Goal: Navigation & Orientation: Find specific page/section

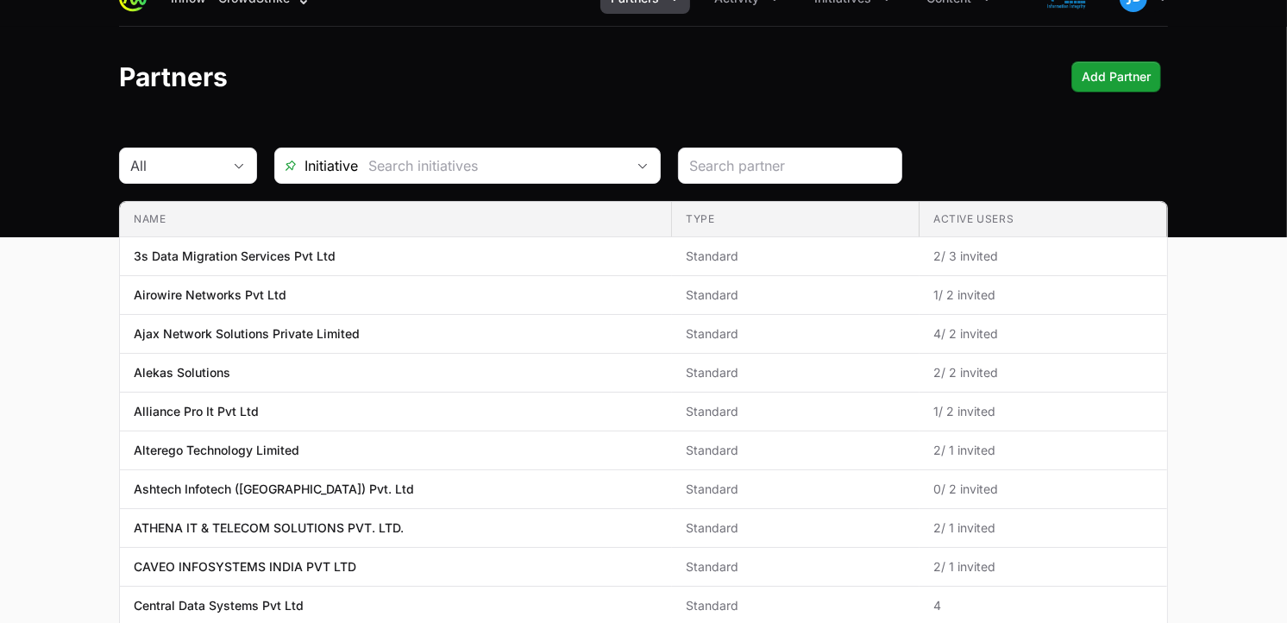
scroll to position [31, 0]
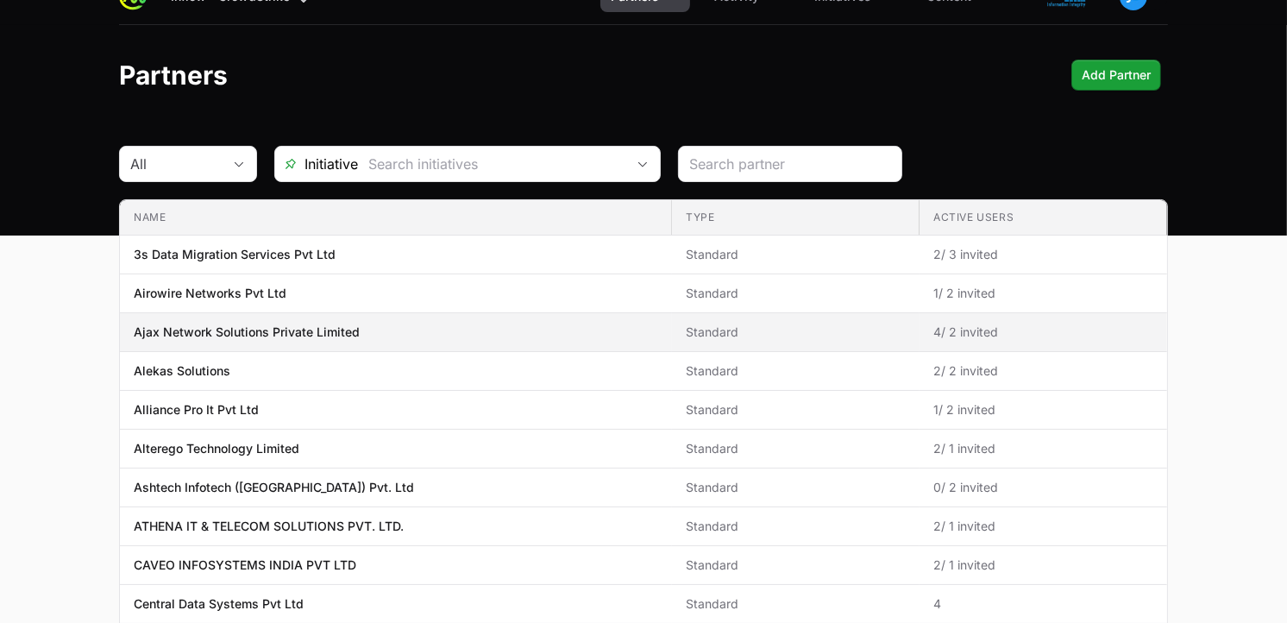
click at [365, 329] on span "Ajax Network Solutions Private Limited" at bounding box center [396, 331] width 524 height 17
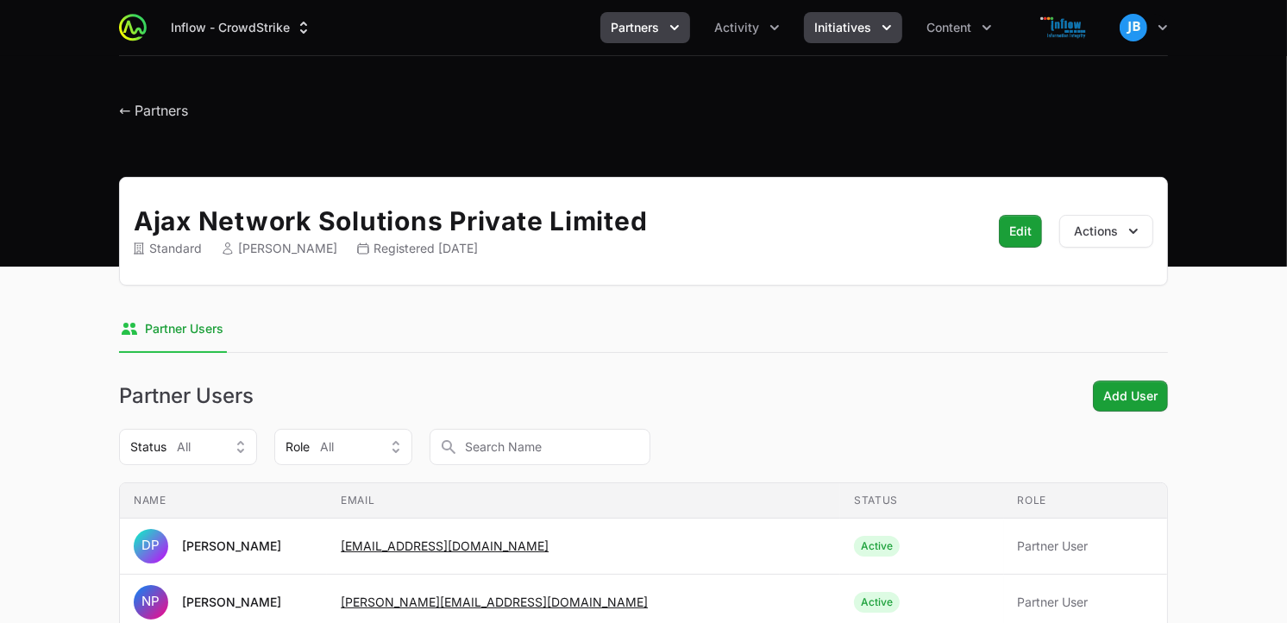
click at [888, 37] on button "Initiatives" at bounding box center [853, 27] width 98 height 31
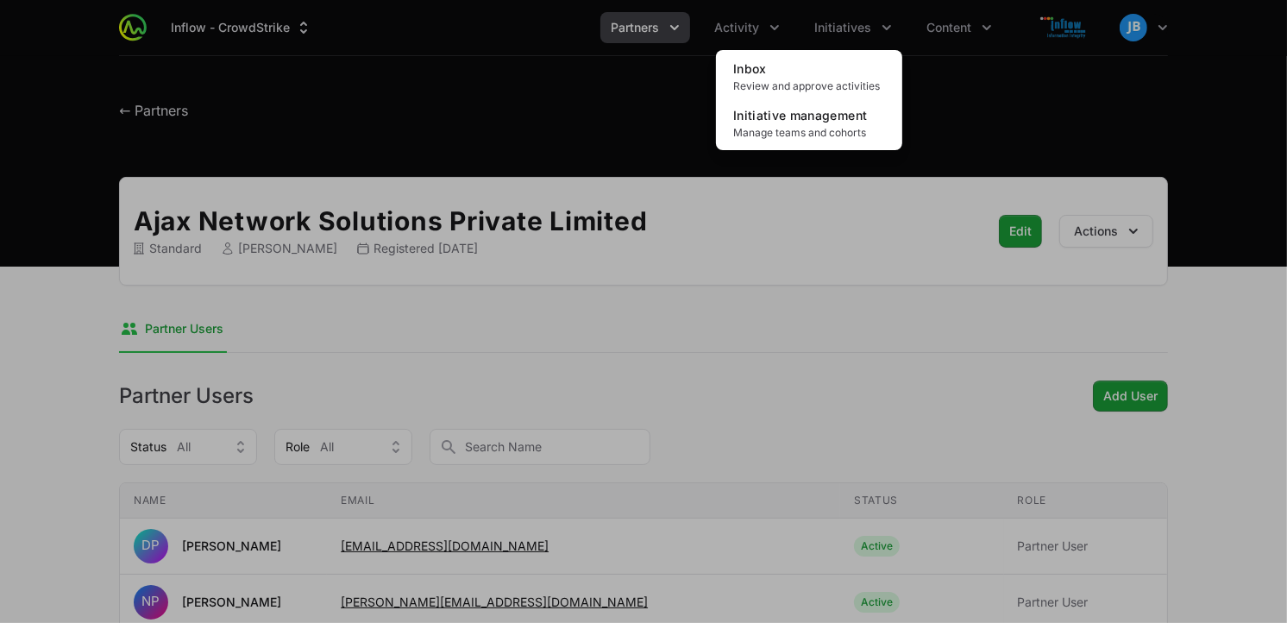
click at [736, 27] on div "Initiatives menu" at bounding box center [643, 311] width 1287 height 623
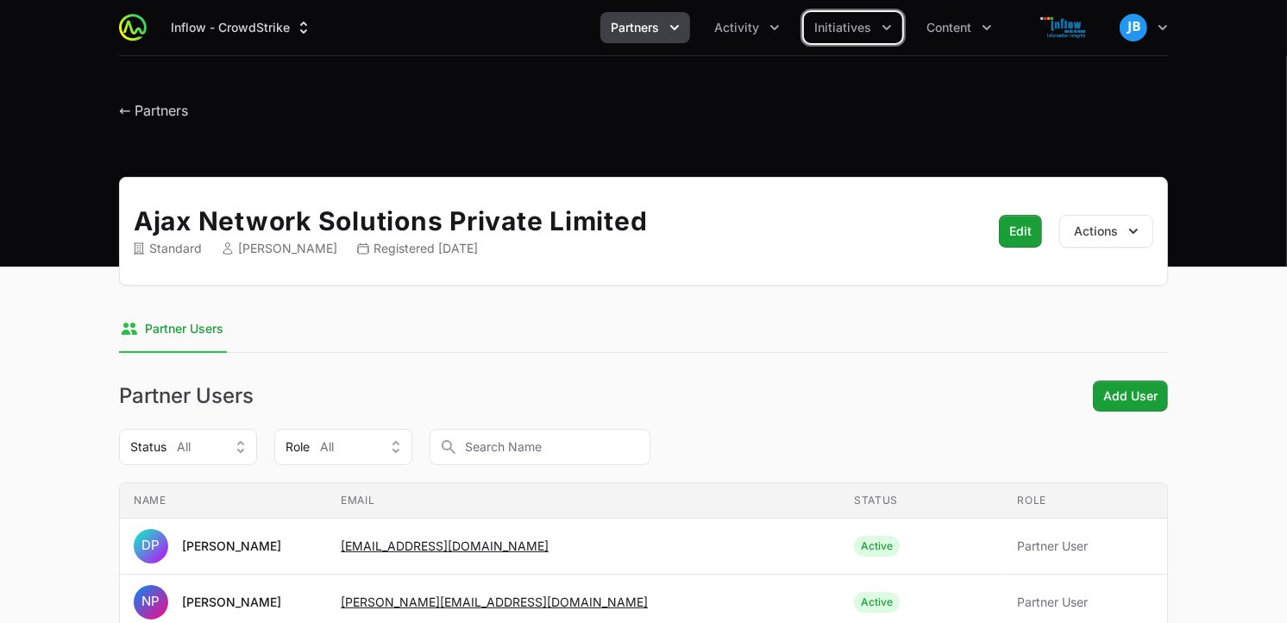
click at [736, 27] on span "Activity" at bounding box center [736, 27] width 45 height 17
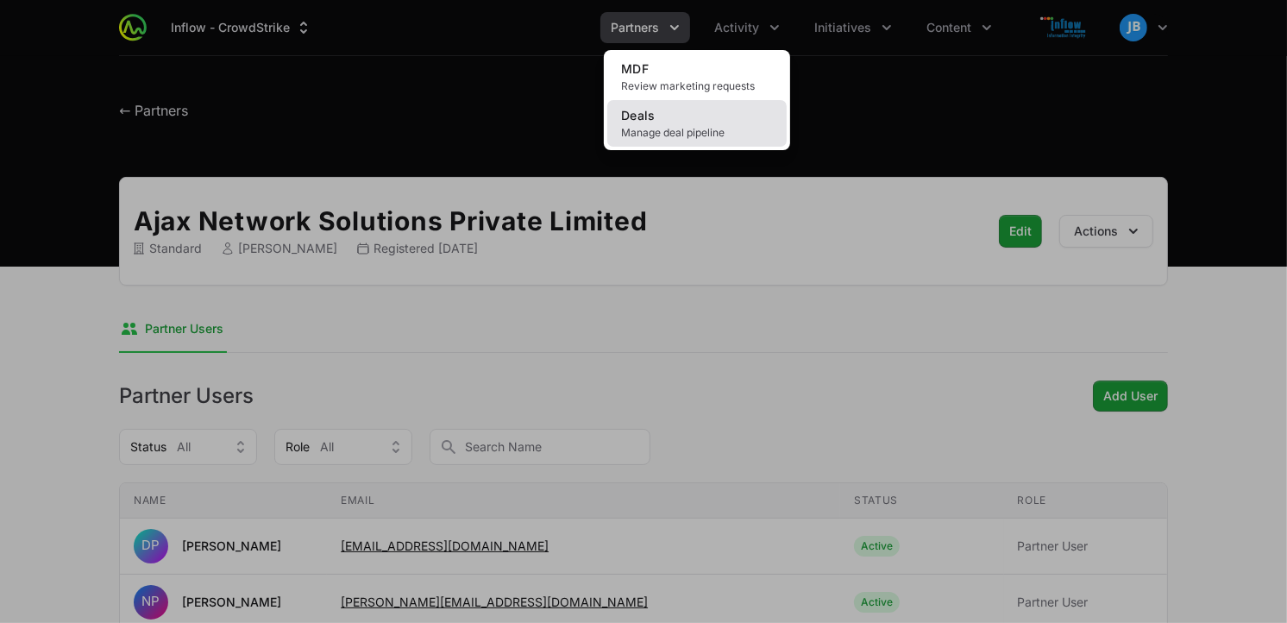
click at [661, 128] on span "Manage deal pipeline" at bounding box center [697, 133] width 152 height 14
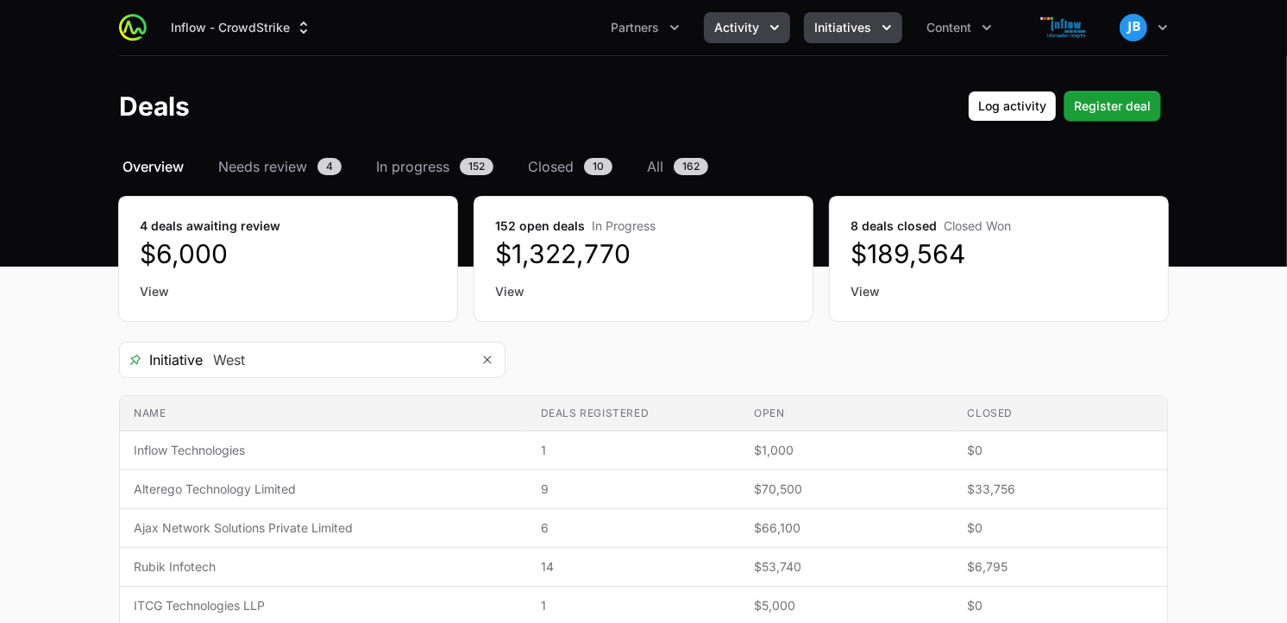
click at [852, 28] on span "Initiatives" at bounding box center [842, 27] width 57 height 17
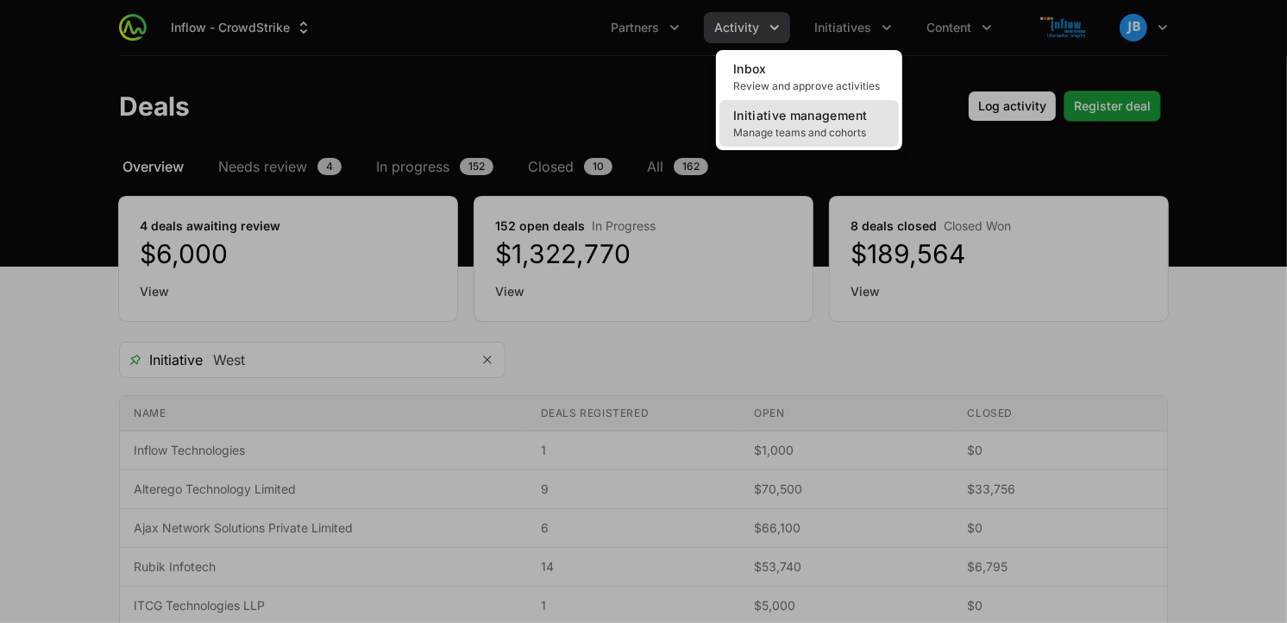
click at [820, 114] on span "Initiative management" at bounding box center [800, 115] width 134 height 15
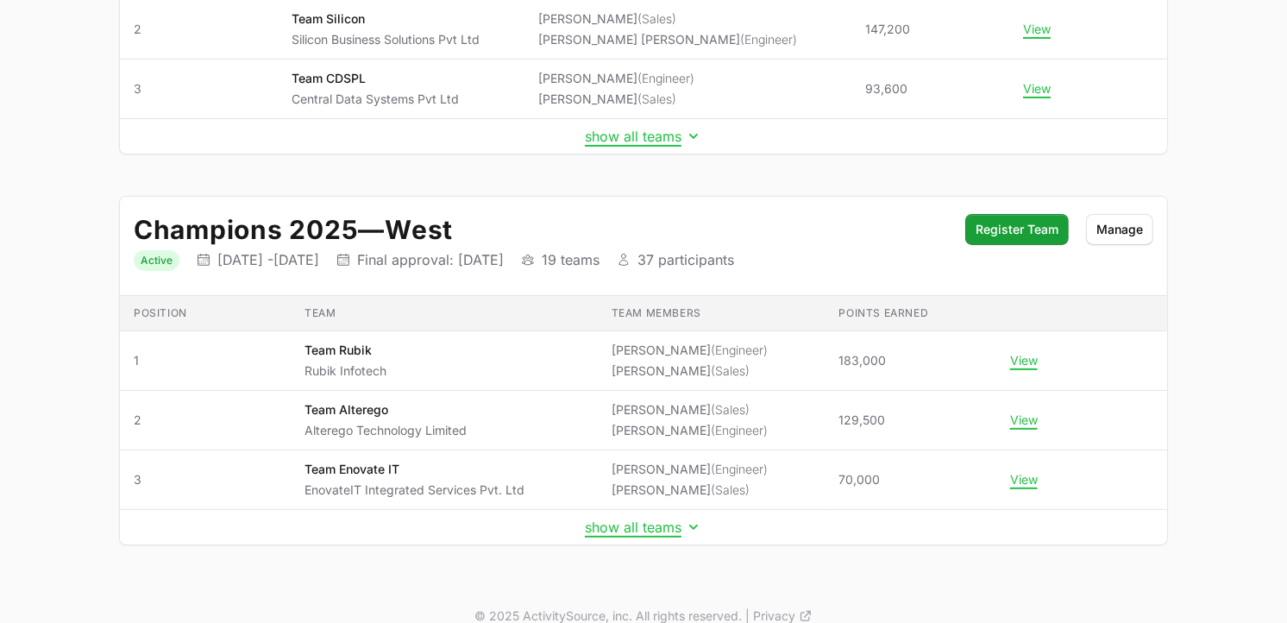
scroll to position [416, 0]
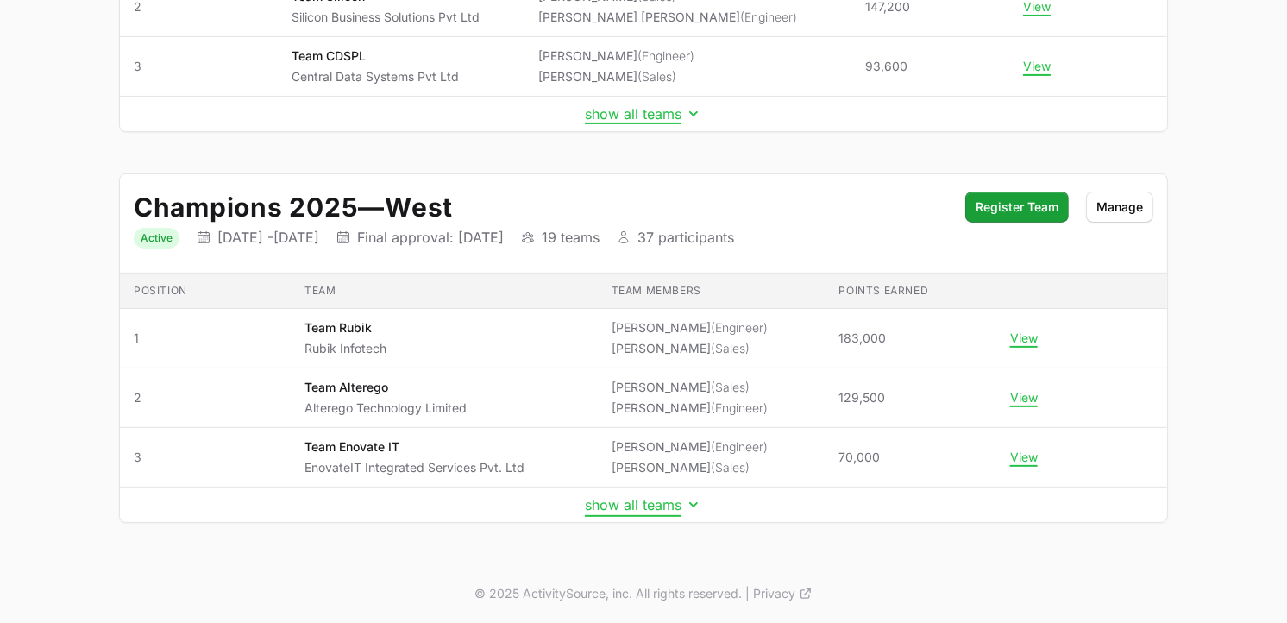
click at [651, 501] on button "show all teams" at bounding box center [643, 504] width 117 height 17
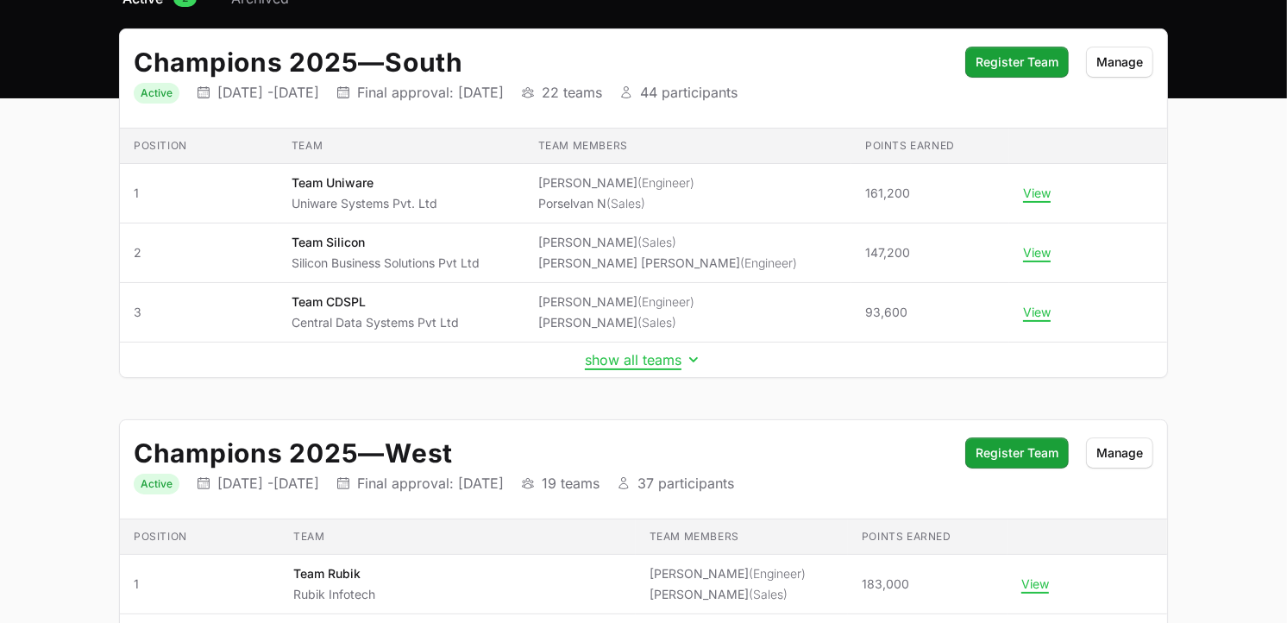
scroll to position [171, 0]
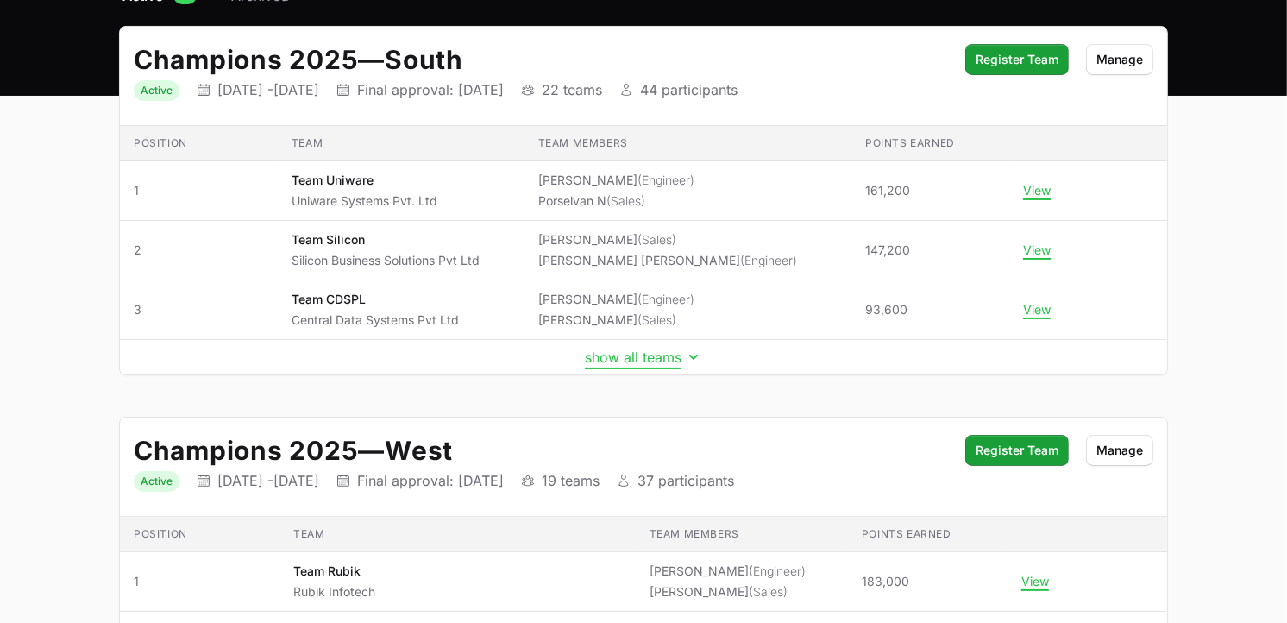
click at [627, 354] on button "show all teams" at bounding box center [643, 356] width 117 height 17
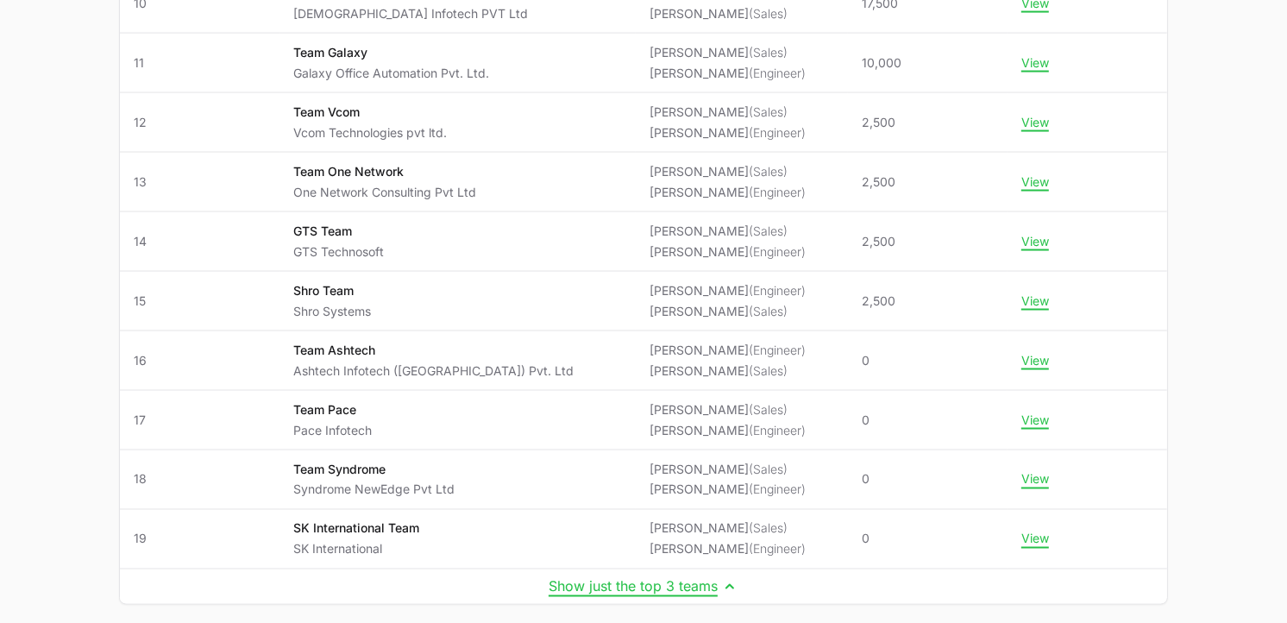
scroll to position [2502, 0]
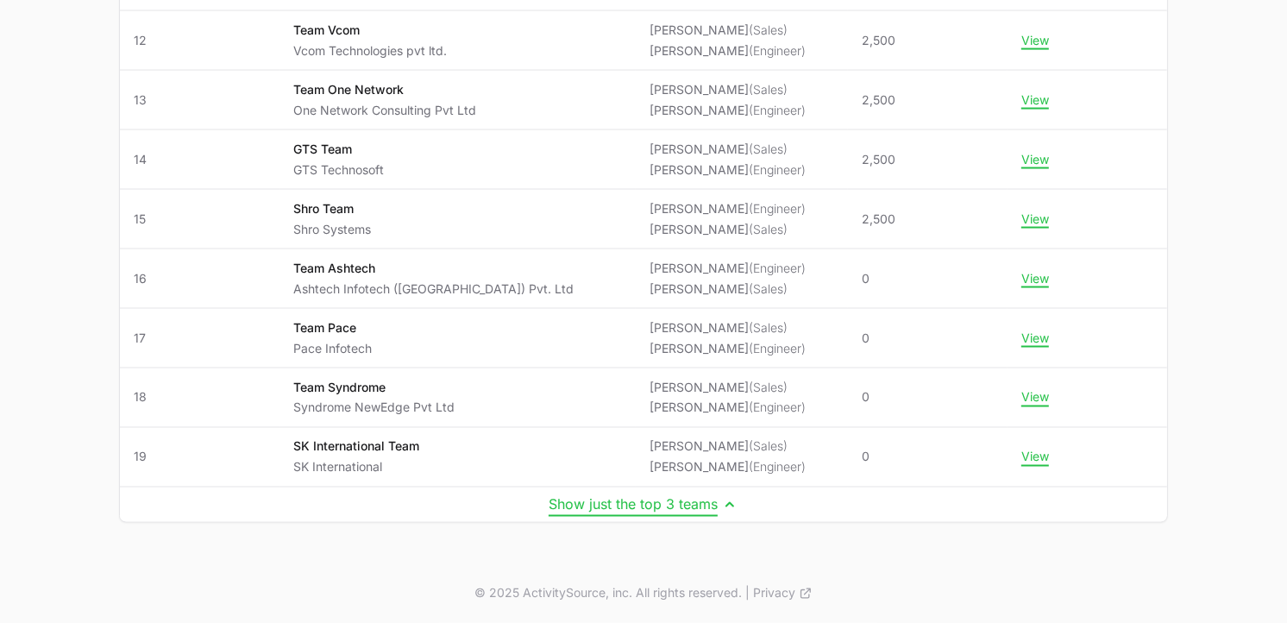
click at [714, 507] on button "Show just the top 3 teams" at bounding box center [643, 504] width 190 height 17
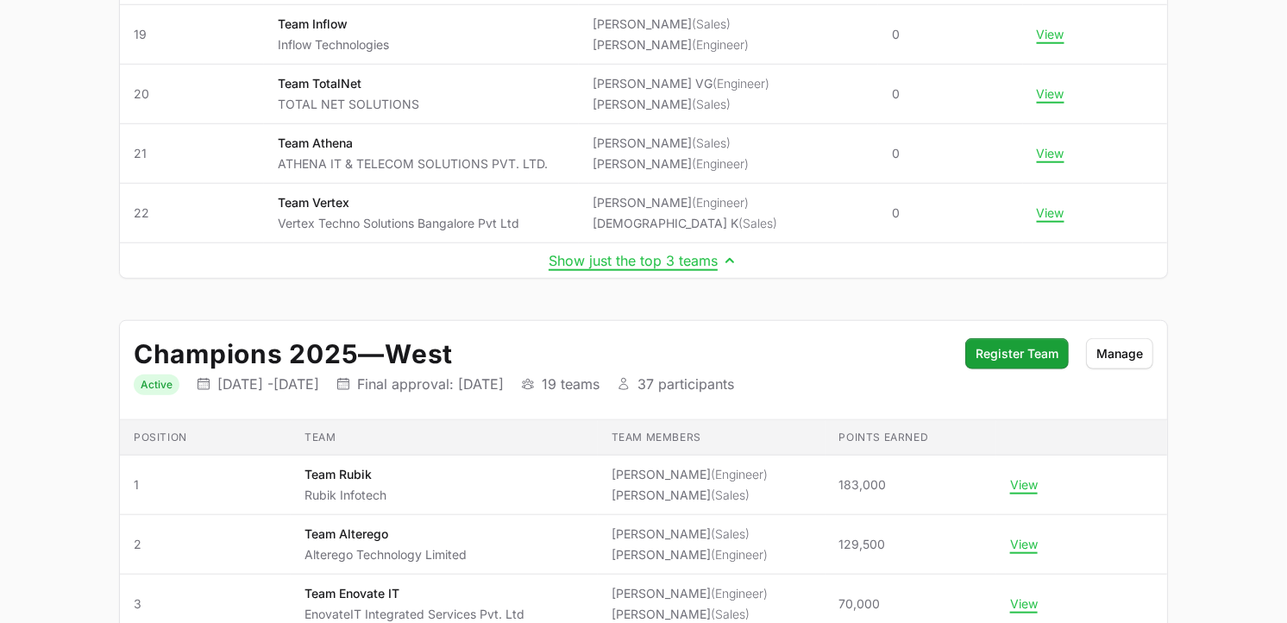
scroll to position [1401, 0]
